Goal: Task Accomplishment & Management: Complete application form

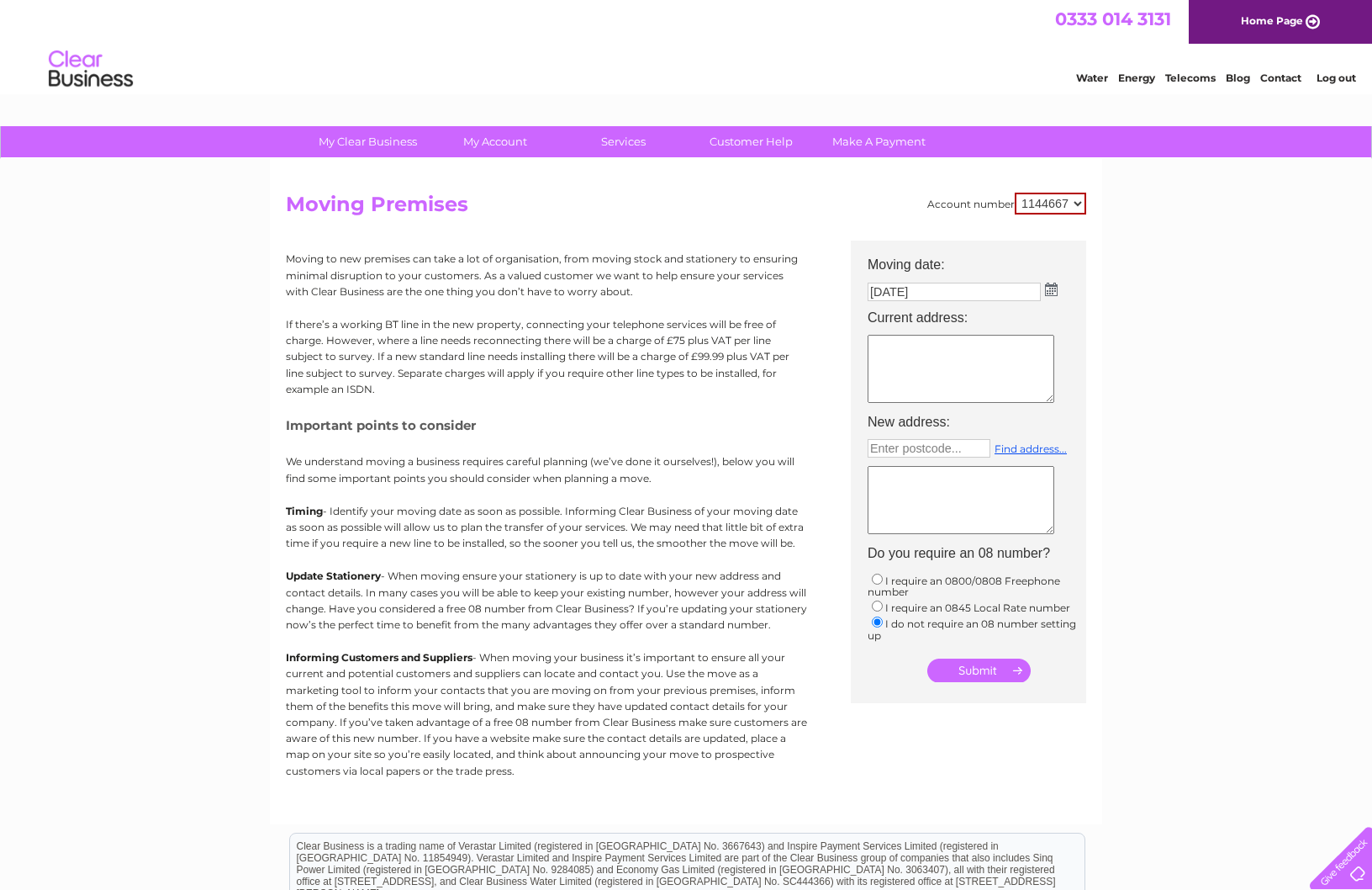
click at [1050, 293] on img at bounding box center [1051, 289] width 13 height 13
click at [885, 315] on div "Prev Next September 2025" at bounding box center [962, 315] width 183 height 25
click at [764, 145] on link "Customer Help" at bounding box center [750, 141] width 139 height 31
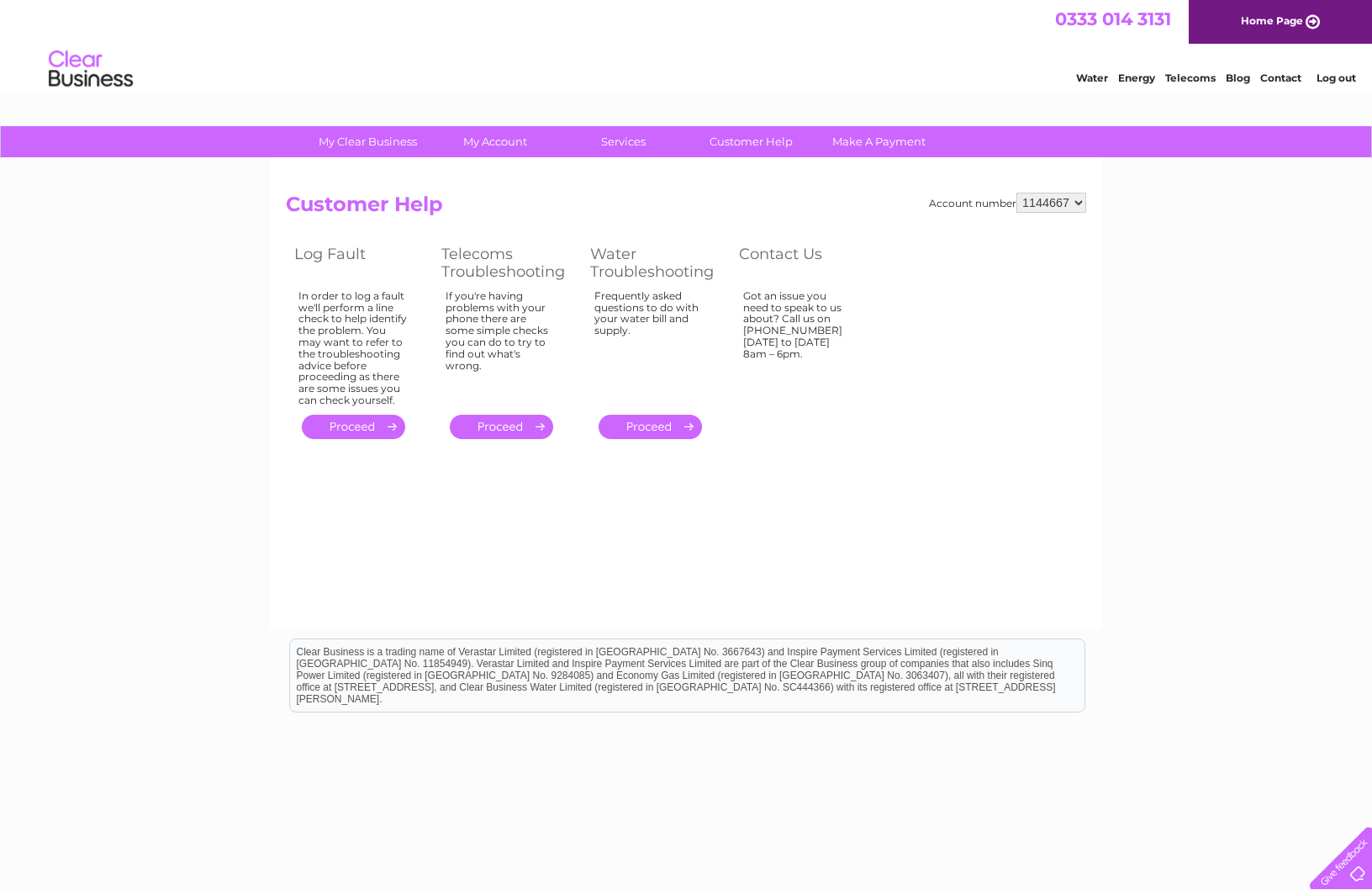
click at [641, 420] on link "." at bounding box center [650, 427] width 103 height 24
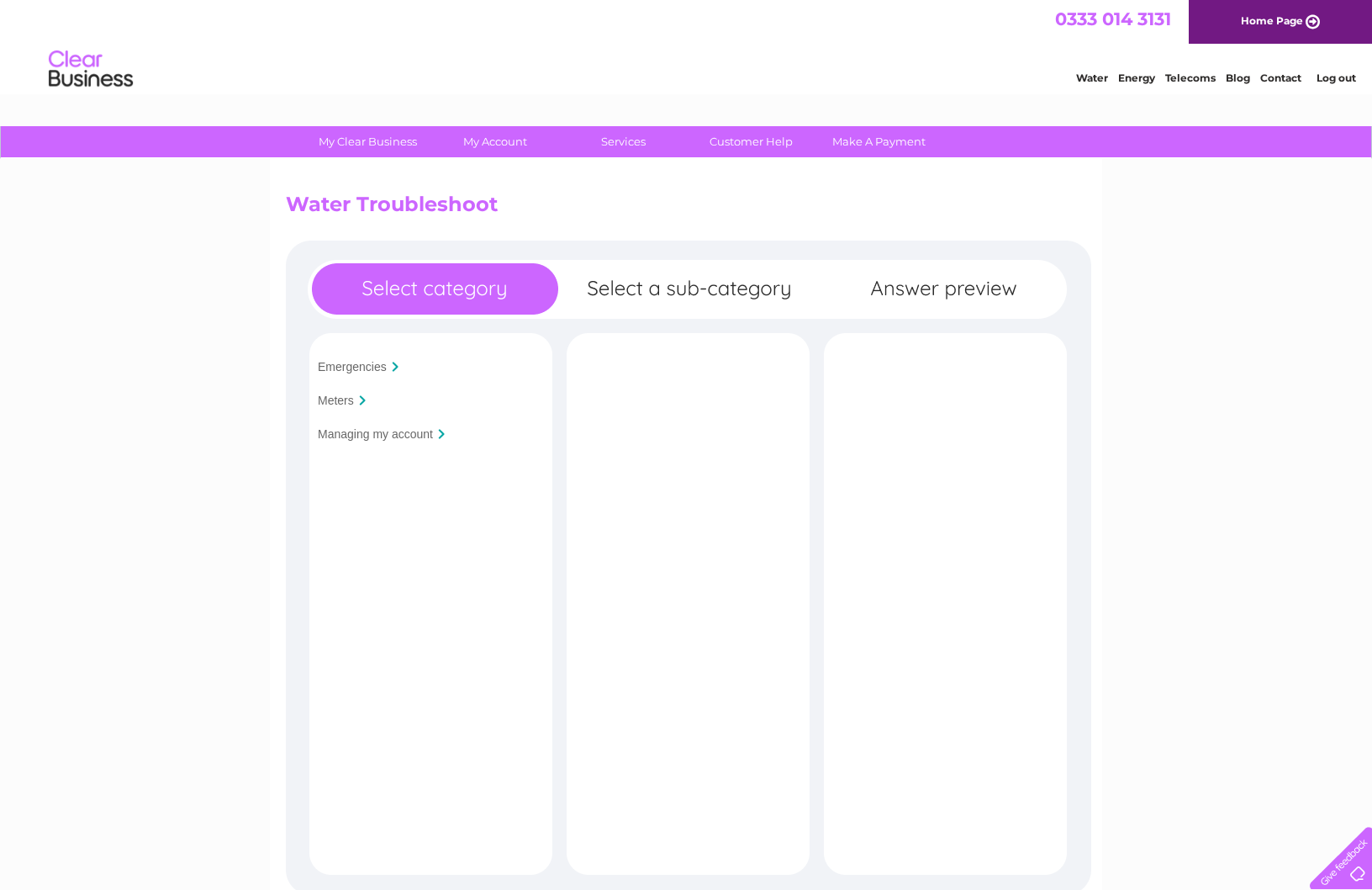
click at [417, 440] on input "Managing my account" at bounding box center [376, 433] width 115 height 13
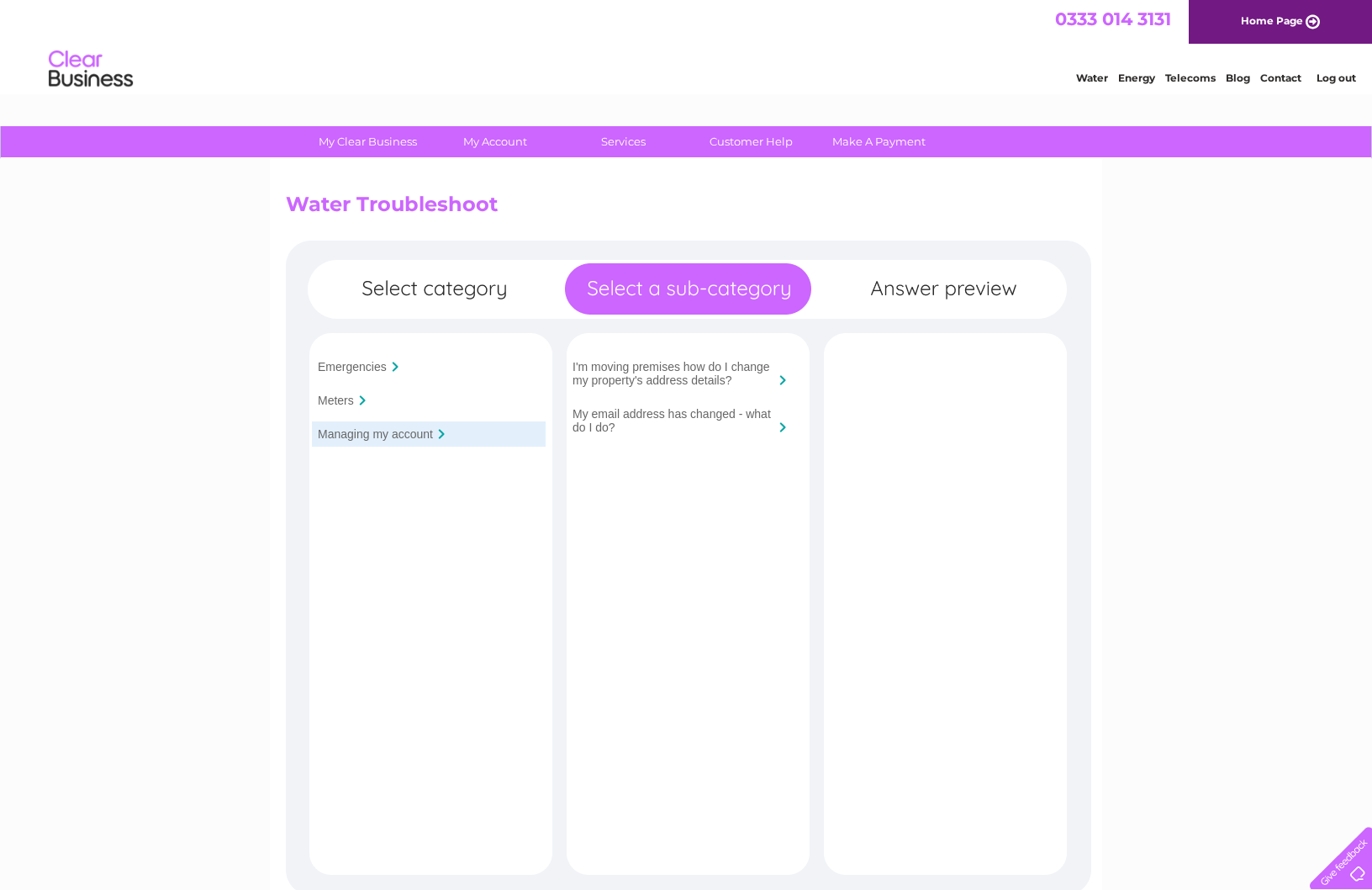
click at [782, 375] on div at bounding box center [782, 379] width 7 height 10
click at [725, 374] on input "I'm moving premises how do I change my property's address details?" at bounding box center [673, 373] width 202 height 27
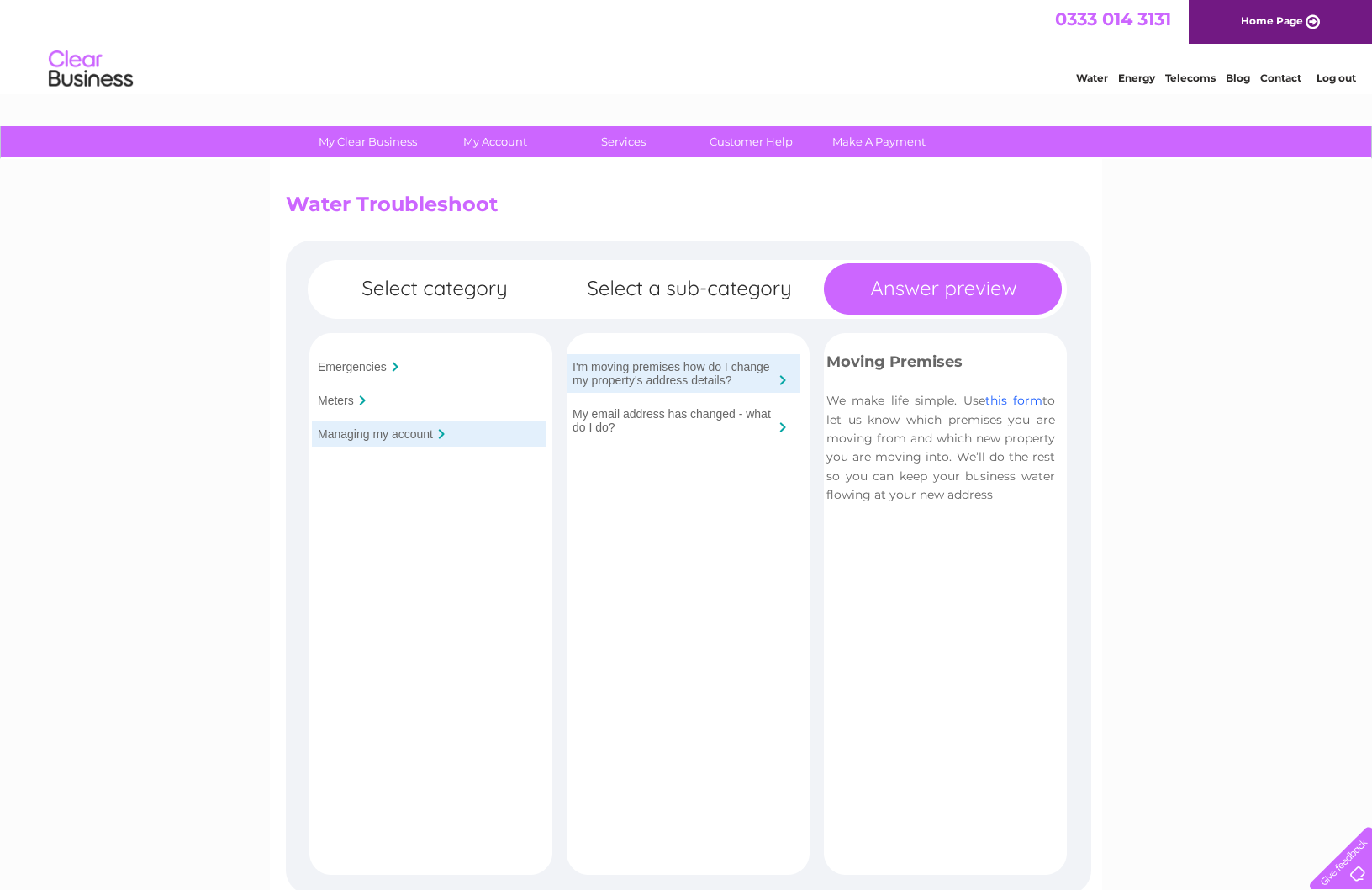
click at [1011, 400] on link "this form" at bounding box center [1013, 400] width 57 height 15
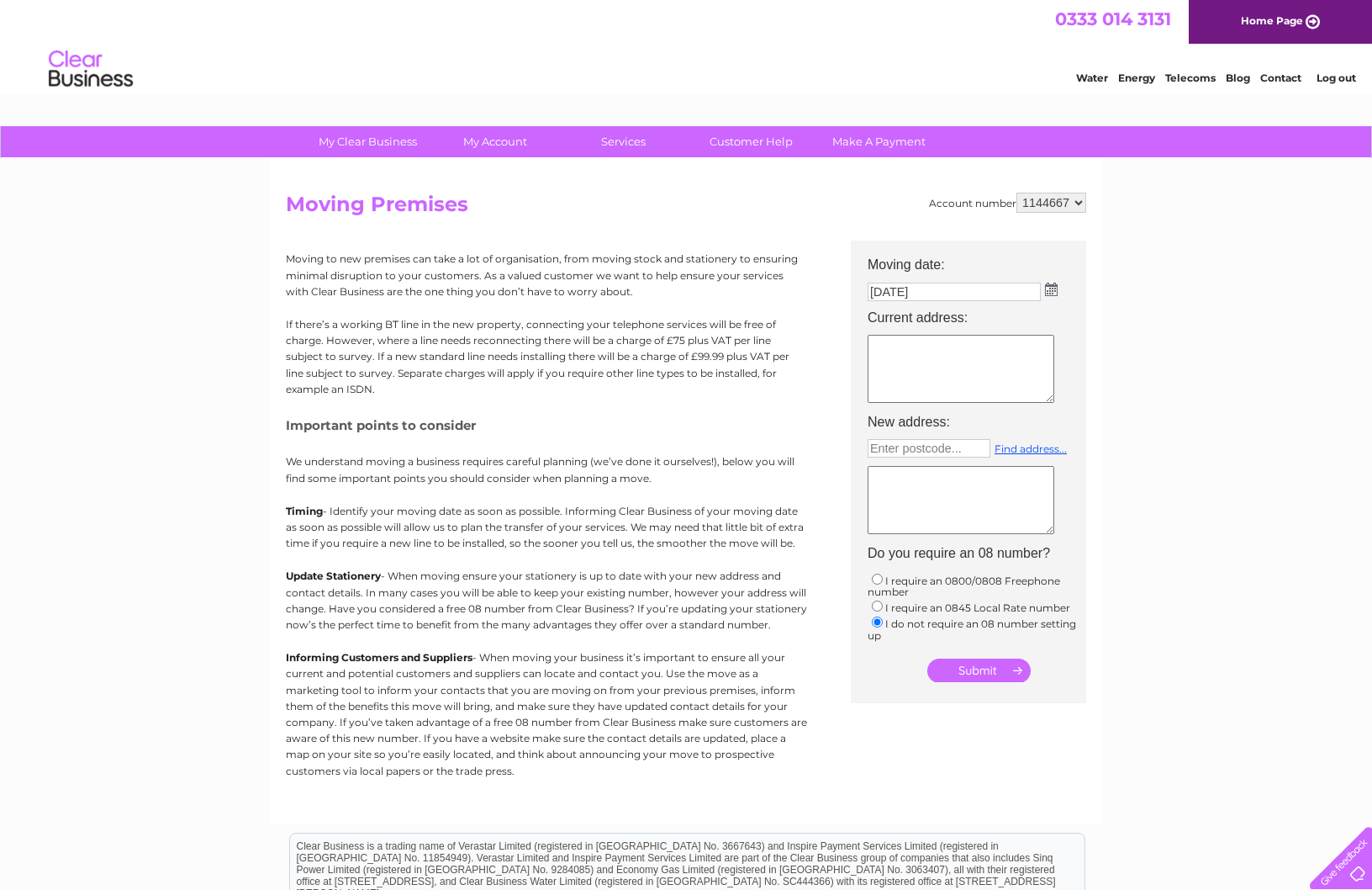
click at [971, 377] on textarea at bounding box center [960, 368] width 187 height 68
click at [1093, 78] on link "Water" at bounding box center [1092, 78] width 32 height 13
